Goal: Task Accomplishment & Management: Use online tool/utility

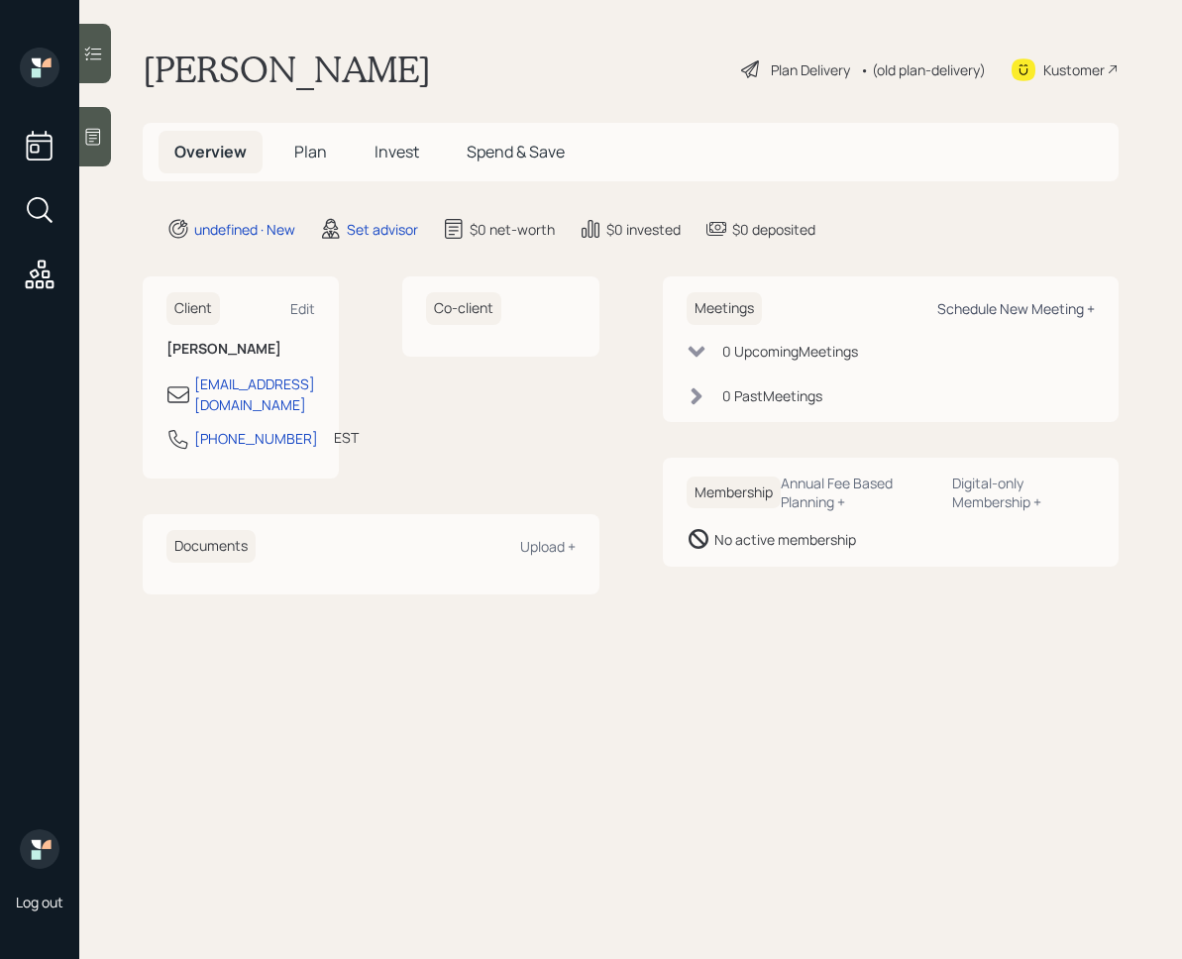
click at [1036, 299] on div "Schedule New Meeting +" at bounding box center [1016, 308] width 158 height 19
select select "round-[PERSON_NAME]"
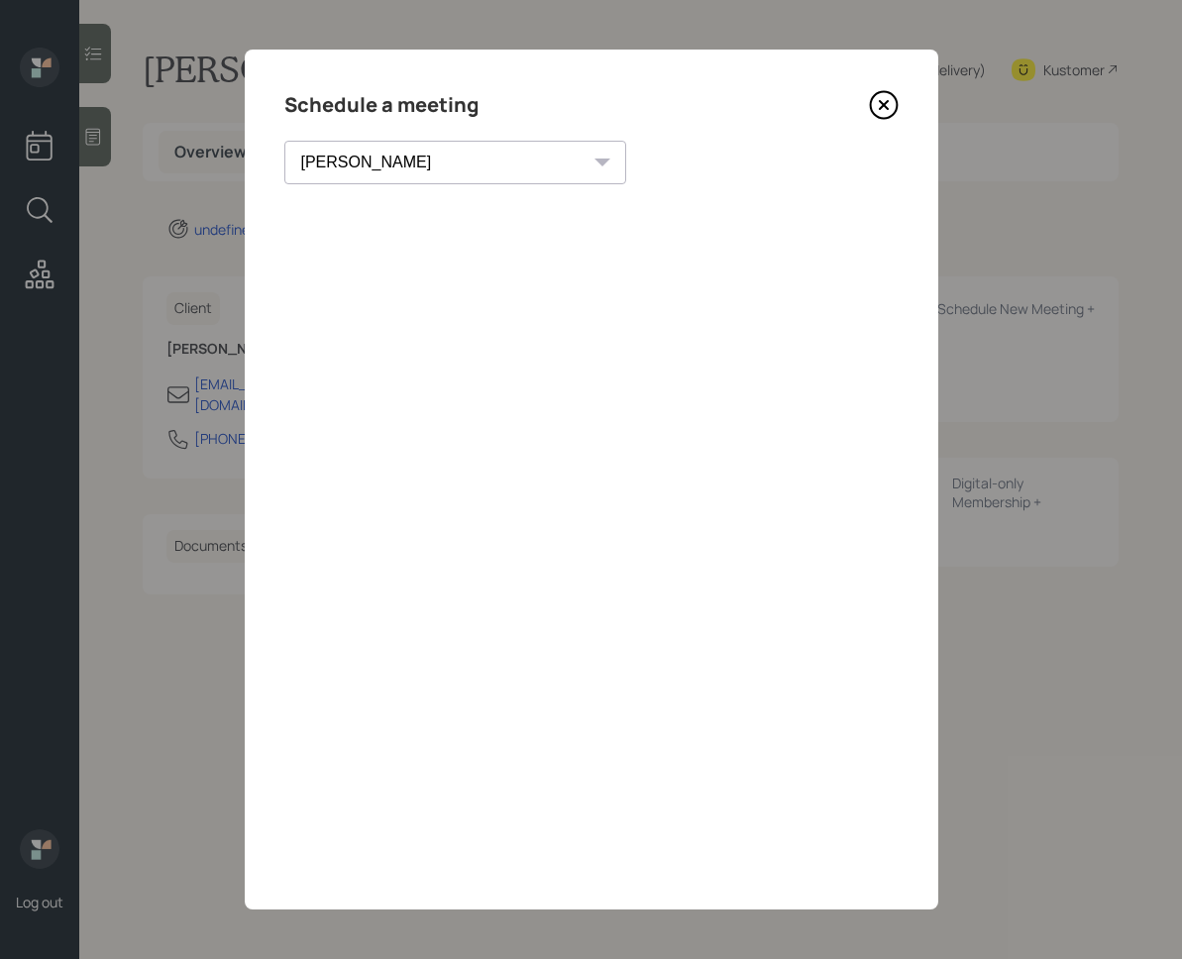
click at [892, 96] on icon at bounding box center [884, 105] width 30 height 30
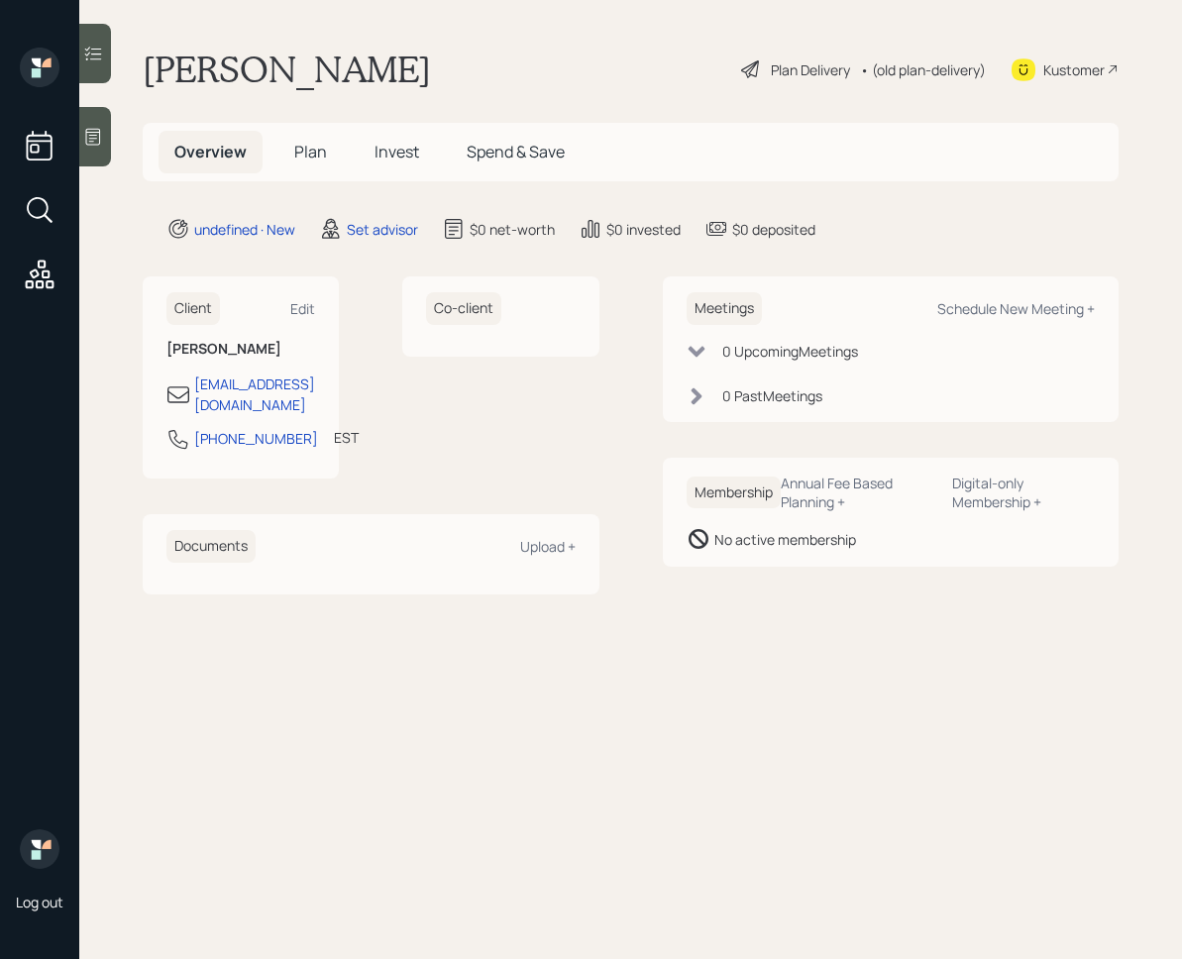
click at [106, 132] on div at bounding box center [95, 136] width 32 height 59
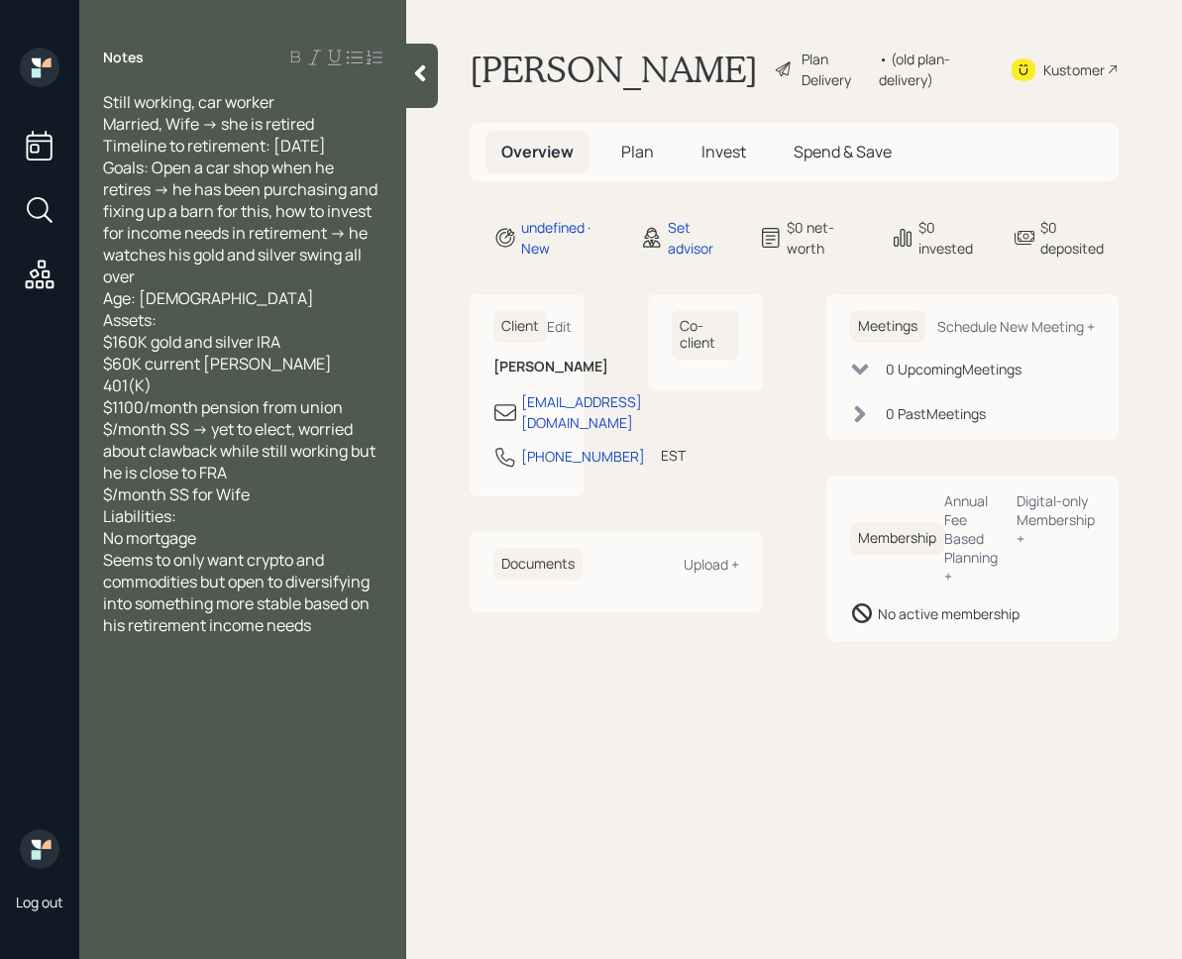
click at [423, 82] on icon at bounding box center [420, 73] width 20 height 20
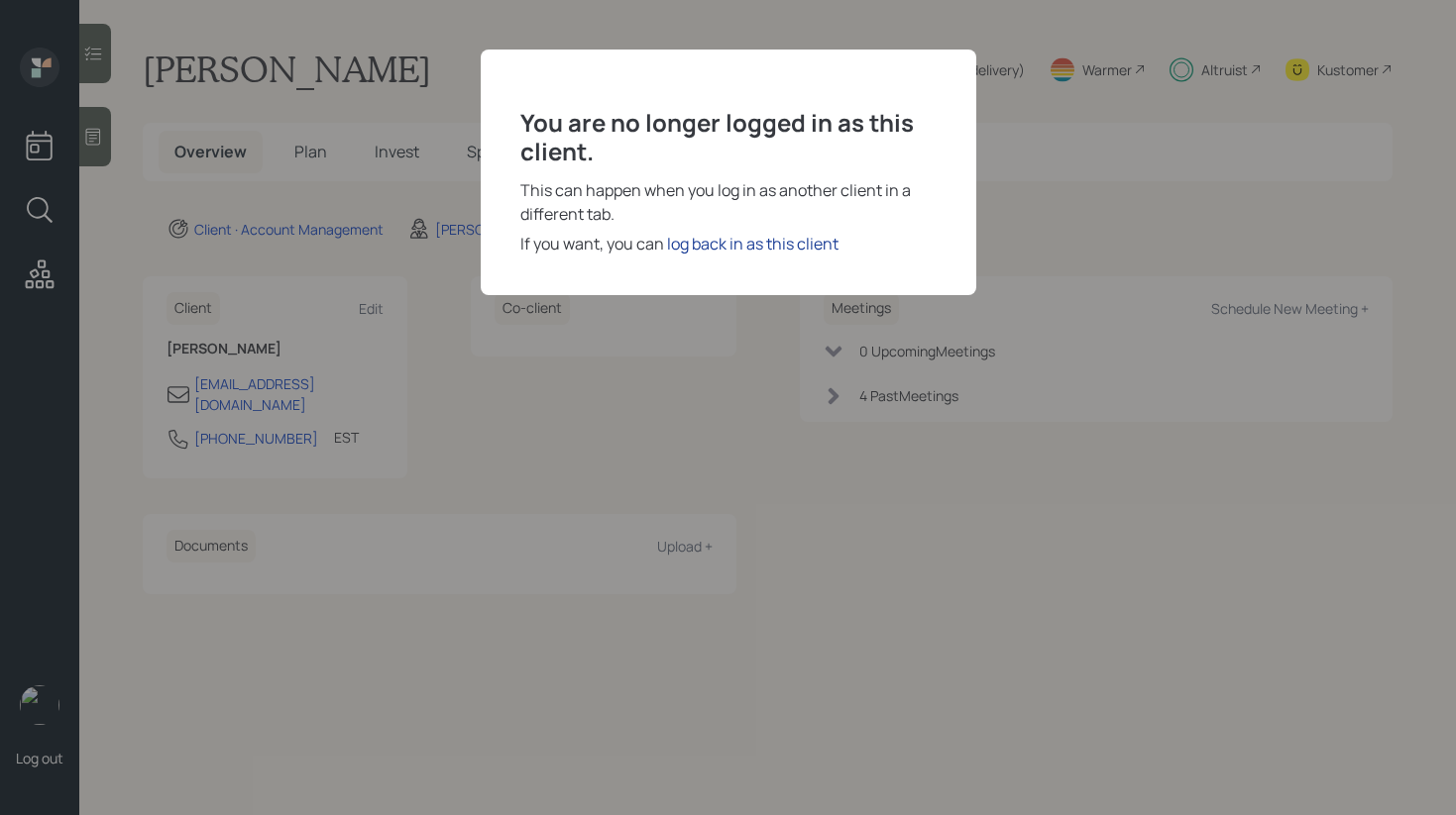
click at [759, 232] on div "log back in as this client" at bounding box center [752, 244] width 171 height 24
